Goal: Information Seeking & Learning: Learn about a topic

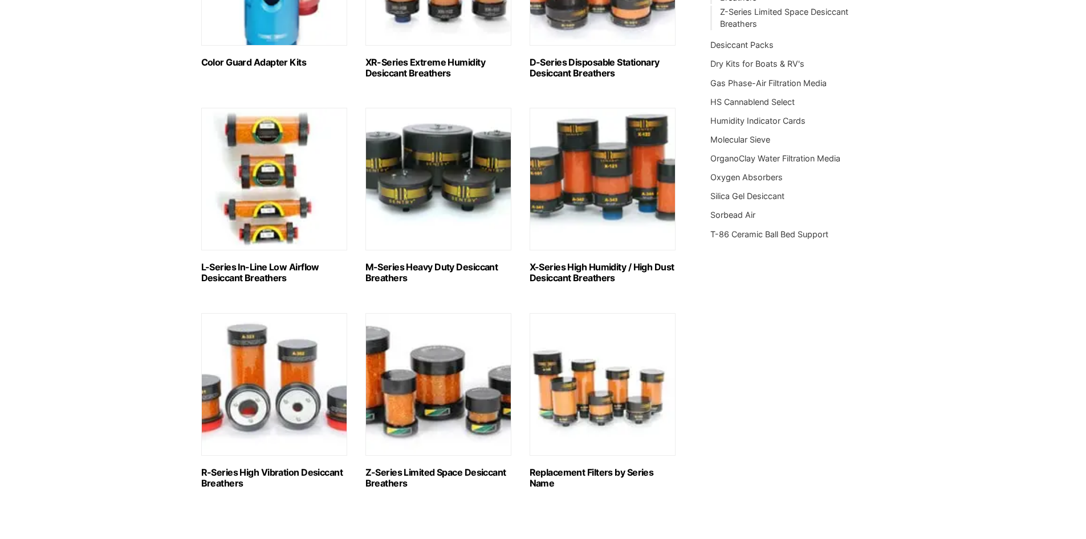
scroll to position [456, 0]
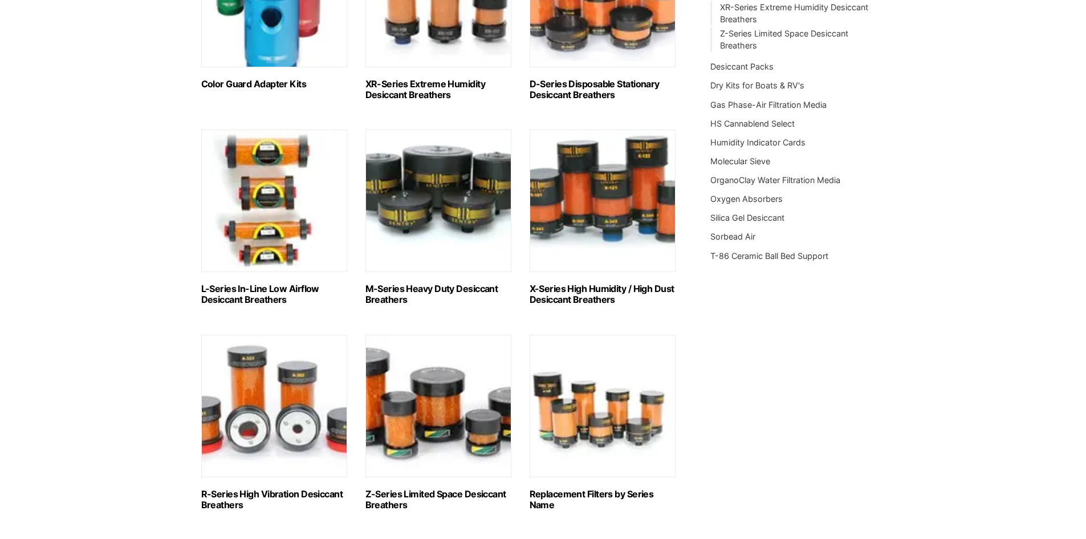
click at [137, 312] on div "Our website has detected that you are using an outdated browser that will preve…" at bounding box center [543, 349] width 1086 height 1610
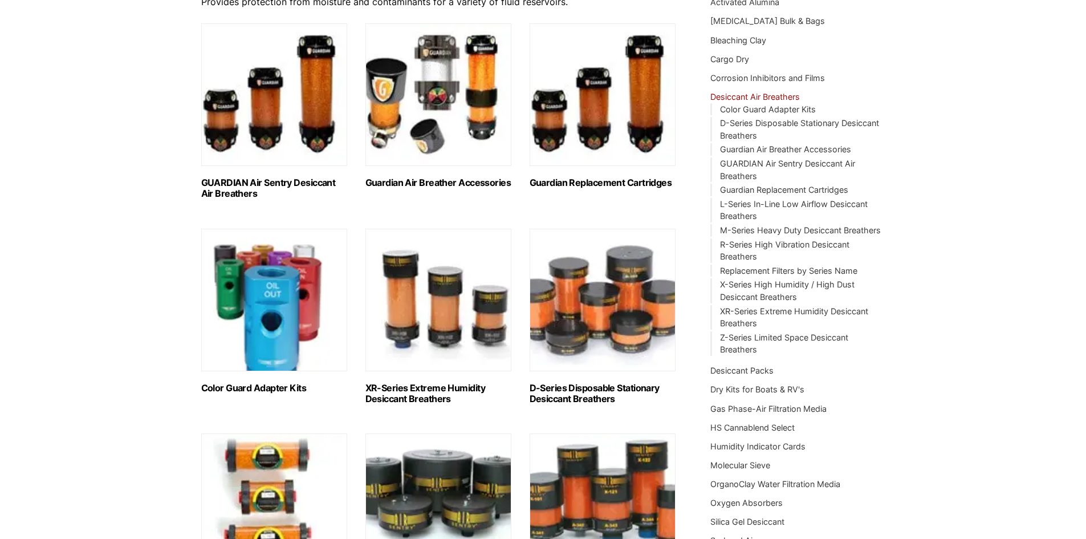
scroll to position [0, 0]
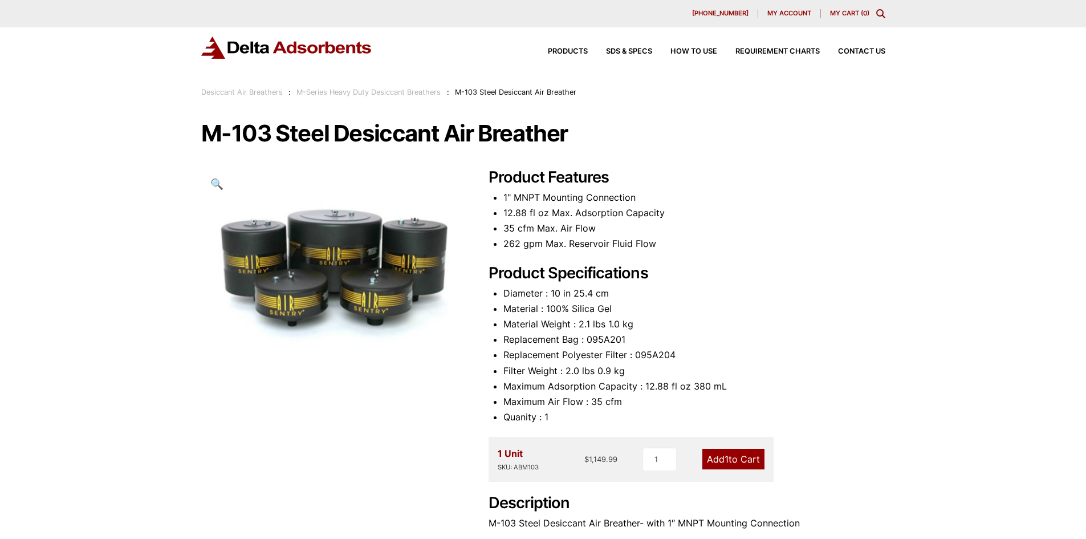
click at [628, 331] on li "Material Weight : 2.1 lbs 1.0 kg" at bounding box center [695, 323] width 382 height 15
drag, startPoint x: 504, startPoint y: 197, endPoint x: 515, endPoint y: 197, distance: 10.8
click at [515, 197] on li "1" MNPT Mounting Connection" at bounding box center [695, 197] width 382 height 15
click at [524, 204] on li "1" MNPT Mounting Connection" at bounding box center [695, 197] width 382 height 15
